Goal: Register for event/course

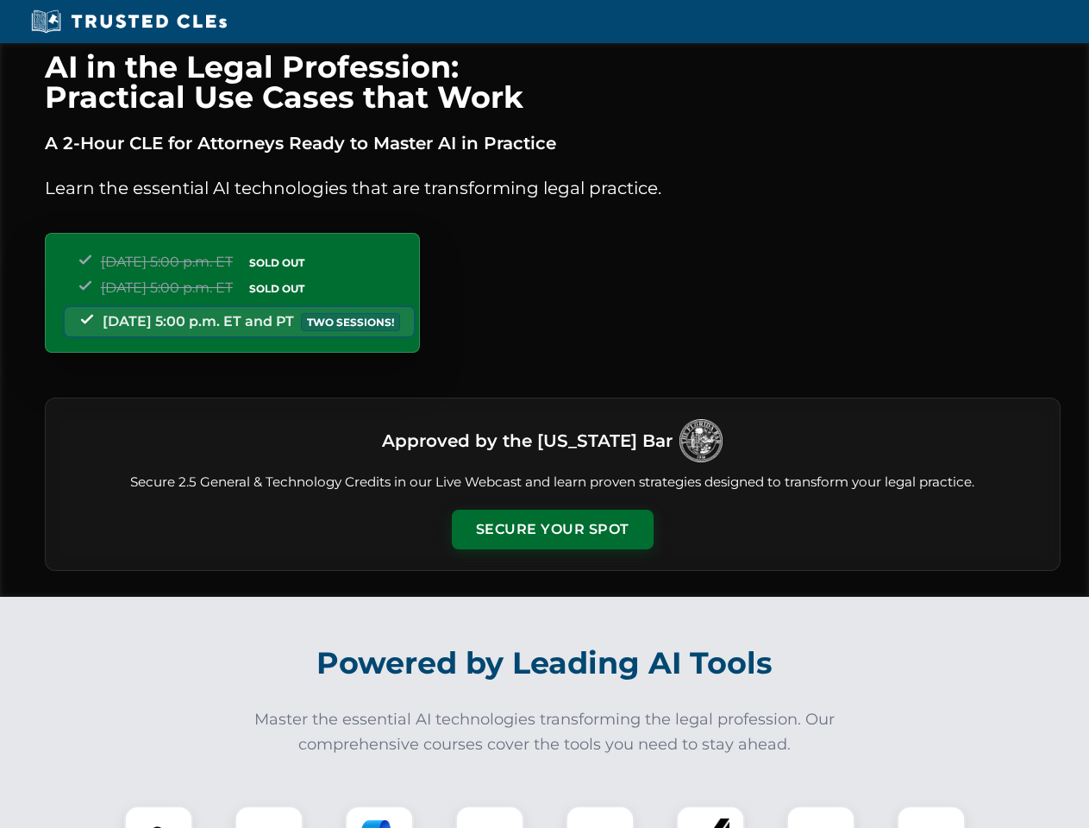
click at [552, 530] on button "Secure Your Spot" at bounding box center [553, 530] width 202 height 40
click at [159, 817] on img at bounding box center [159, 840] width 50 height 50
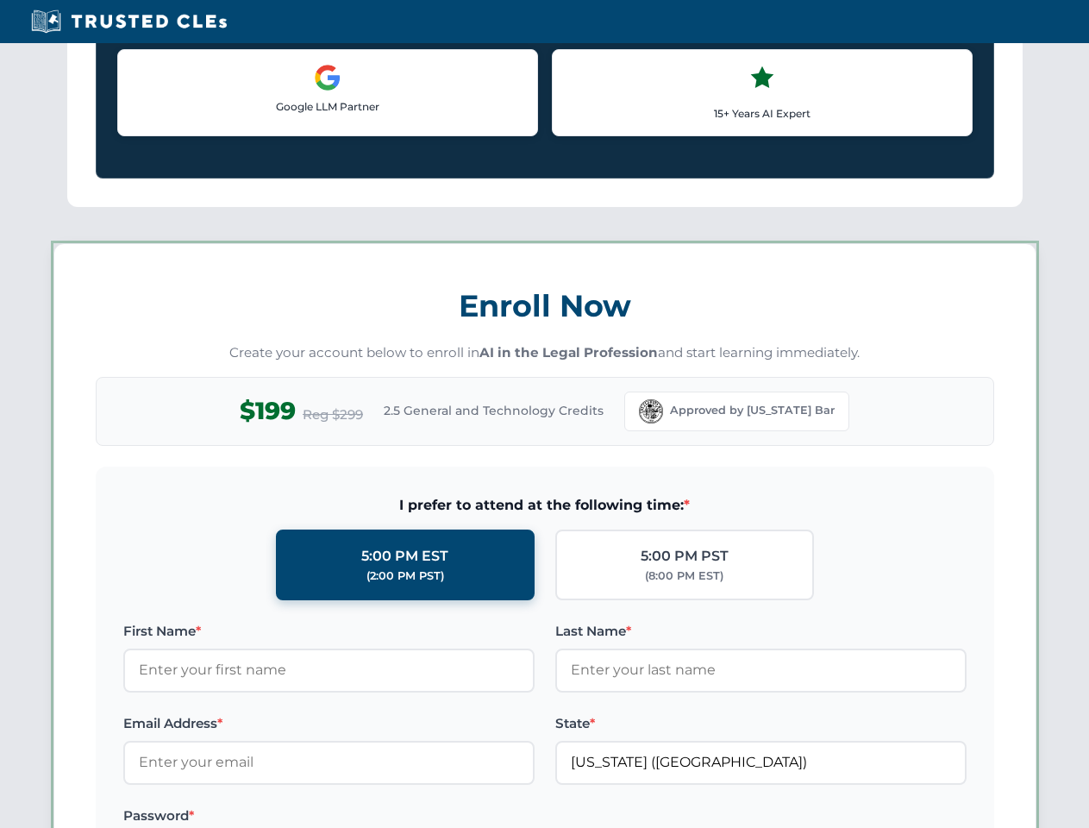
click at [379, 817] on label "Password *" at bounding box center [328, 815] width 411 height 21
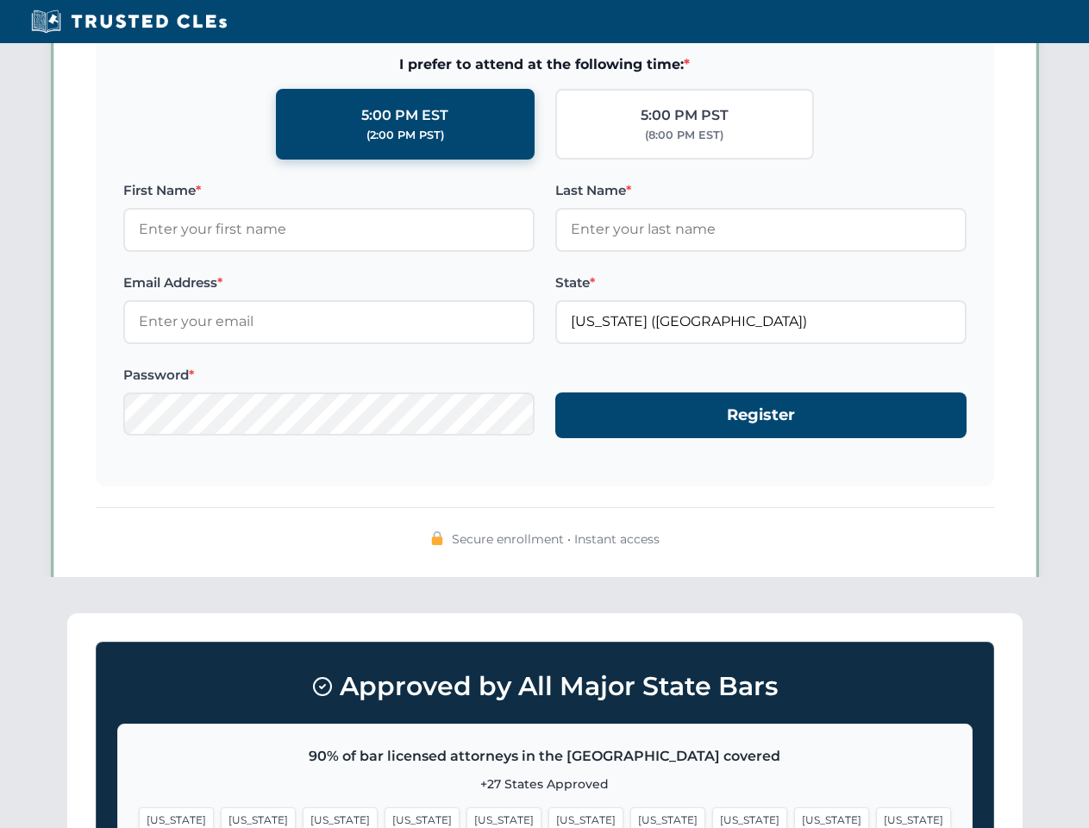
click at [794, 817] on span "[US_STATE]" at bounding box center [831, 819] width 75 height 25
